Goal: Transaction & Acquisition: Book appointment/travel/reservation

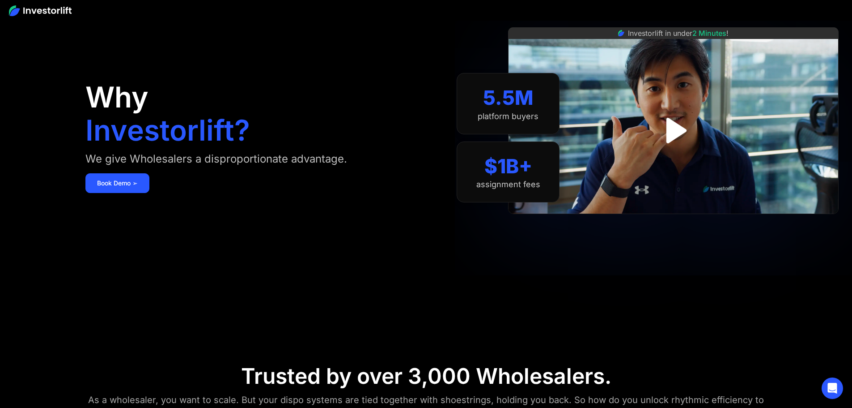
scroll to position [21, 0]
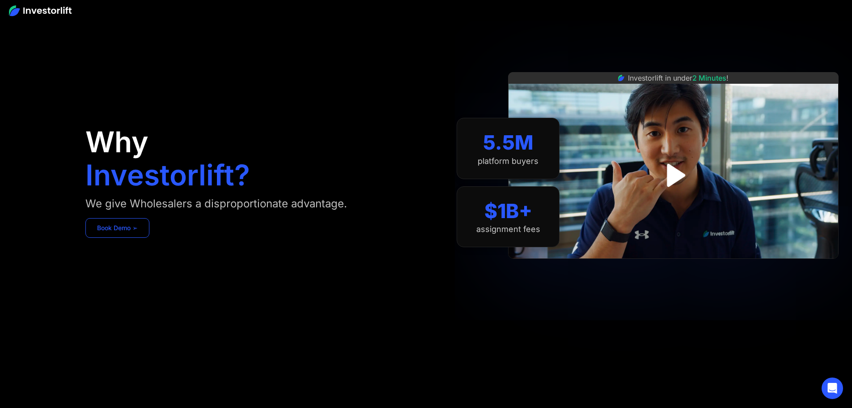
click at [149, 238] on link "Book Demo ➢" at bounding box center [117, 228] width 64 height 20
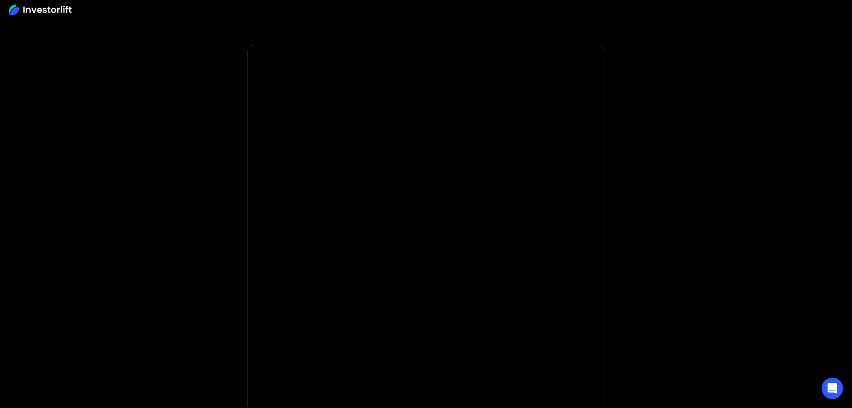
click at [218, 310] on body "* Important: Investorlift requires a minimum investment of $2,000 to join. * * …" at bounding box center [426, 268] width 852 height 536
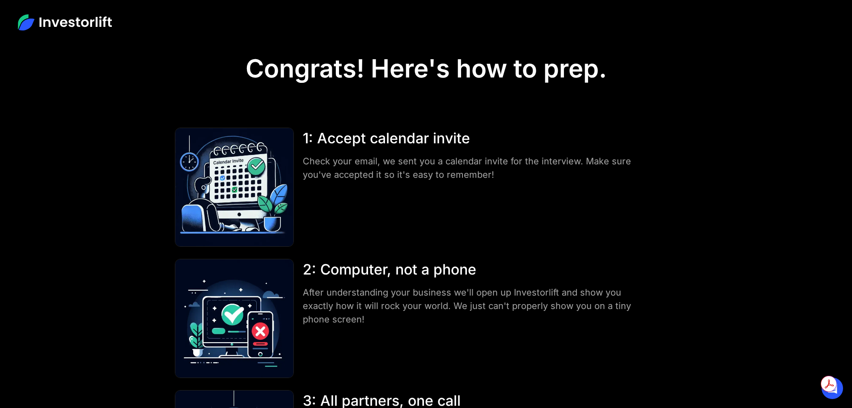
click at [615, 70] on div "Congrats! Here's how to prep." at bounding box center [426, 75] width 397 height 61
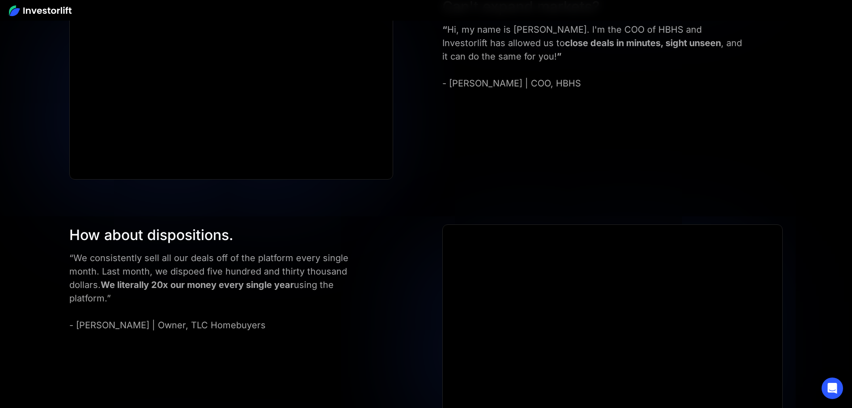
scroll to position [2957, 0]
